Goal: Navigation & Orientation: Find specific page/section

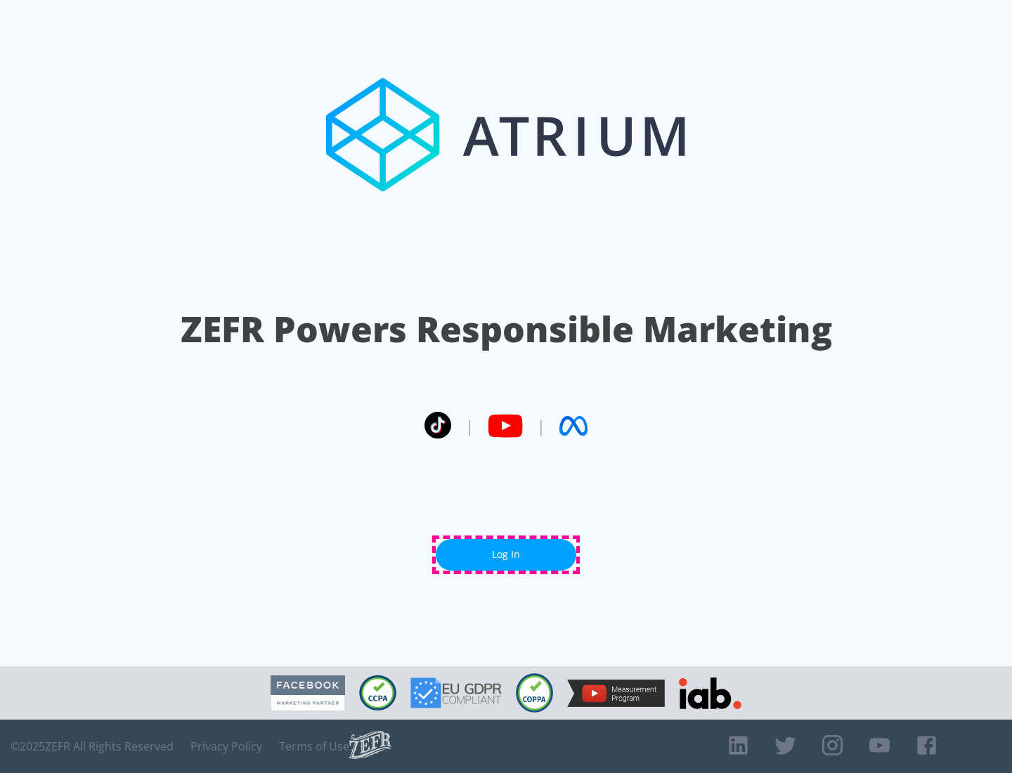
click at [506, 554] on link "Log In" at bounding box center [506, 555] width 140 height 32
